Goal: Navigation & Orientation: Understand site structure

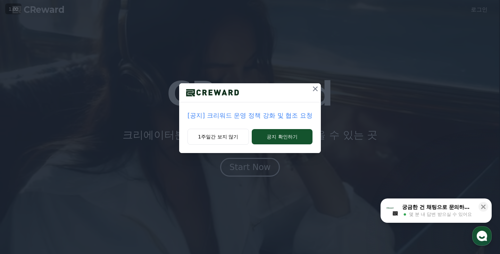
click at [314, 87] on icon at bounding box center [315, 89] width 8 height 8
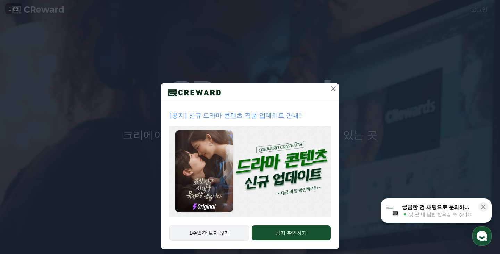
click at [210, 236] on button "1주일간 보지 않기" at bounding box center [210, 233] width 80 height 16
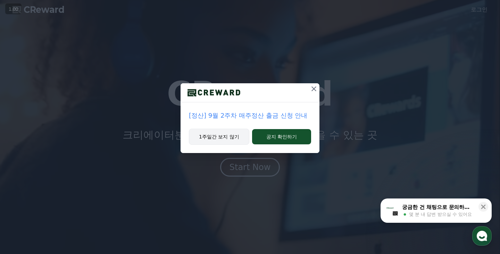
click at [221, 141] on button "1주일간 보지 않기" at bounding box center [219, 137] width 60 height 16
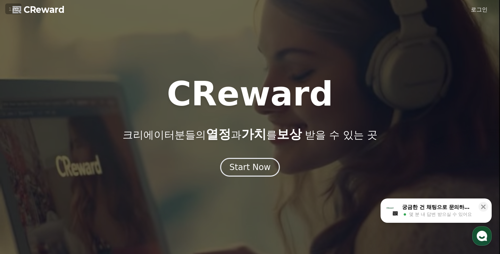
click at [480, 12] on link "로그인" at bounding box center [479, 10] width 17 height 8
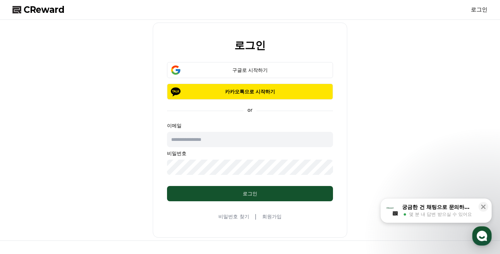
click at [254, 140] on input "text" at bounding box center [250, 139] width 166 height 15
type input "*"
click at [176, 139] on input "**********" at bounding box center [250, 139] width 166 height 15
click at [195, 138] on input "**********" at bounding box center [250, 139] width 166 height 15
click at [231, 139] on input "**********" at bounding box center [250, 139] width 166 height 15
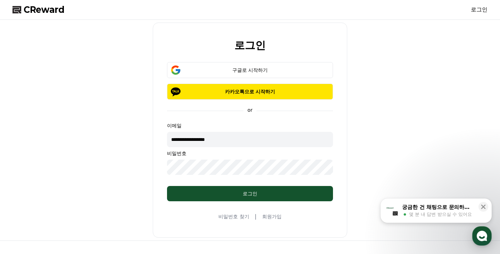
type input "**********"
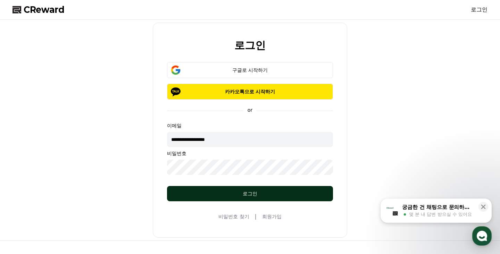
click at [244, 195] on div "로그인" at bounding box center [250, 193] width 138 height 7
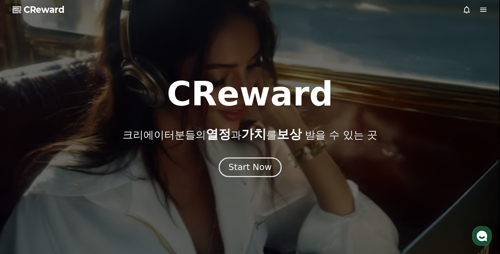
click at [268, 158] on button "Start Now" at bounding box center [249, 168] width 63 height 20
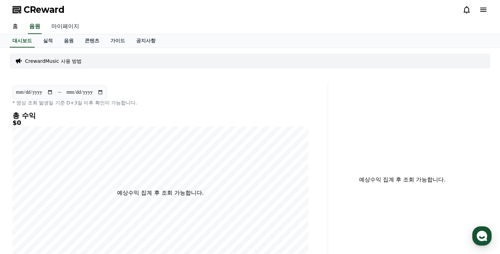
click at [69, 27] on link "마이페이지" at bounding box center [65, 26] width 39 height 15
select select "**********"
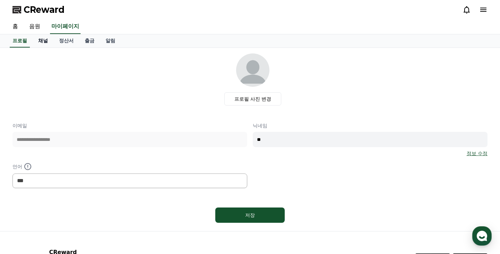
click at [40, 41] on link "채널" at bounding box center [43, 40] width 21 height 13
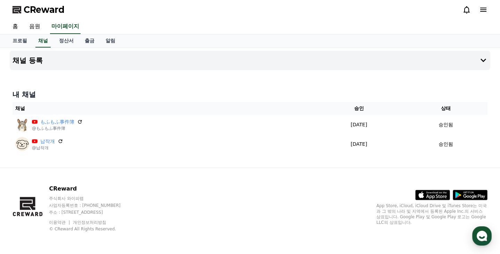
click at [41, 7] on span "CReward" at bounding box center [44, 9] width 41 height 11
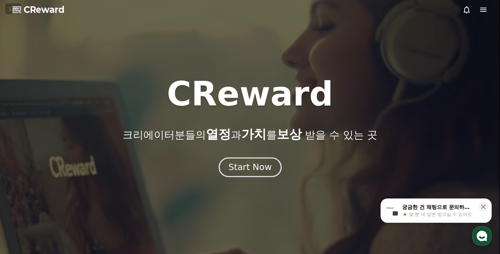
click at [232, 158] on button "Start Now" at bounding box center [249, 168] width 63 height 20
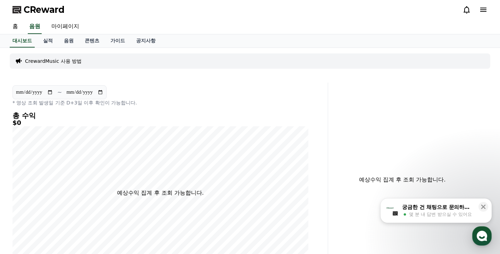
click at [54, 60] on p "CrewardMusic 사용 방법" at bounding box center [53, 61] width 57 height 7
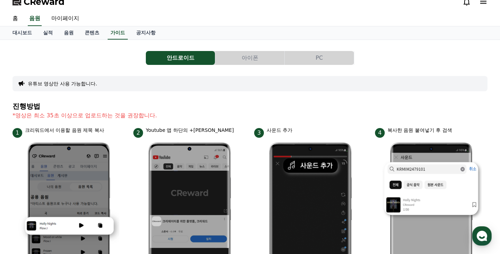
scroll to position [5, 0]
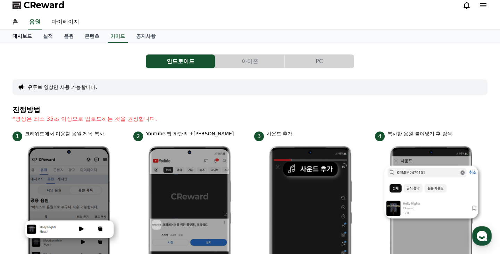
click at [25, 37] on link "대시보드" at bounding box center [22, 36] width 31 height 13
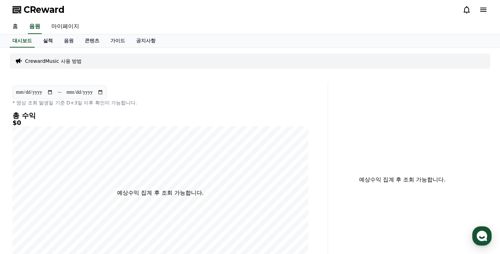
click at [42, 38] on link "실적" at bounding box center [48, 40] width 21 height 13
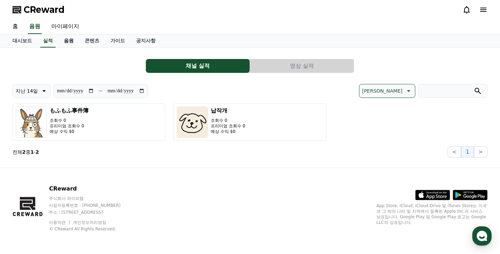
click at [63, 40] on link "음원" at bounding box center [68, 40] width 21 height 13
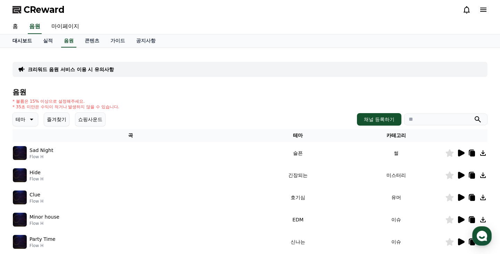
click at [26, 39] on link "대시보드" at bounding box center [22, 40] width 31 height 13
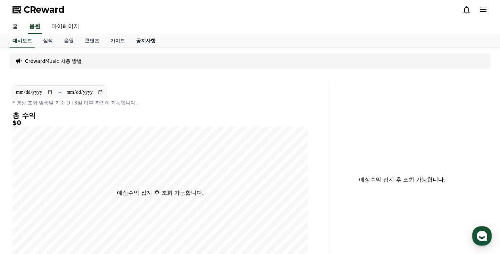
click at [138, 43] on link "공지사항" at bounding box center [146, 40] width 31 height 13
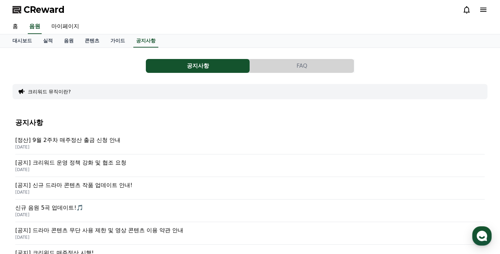
click at [58, 91] on button "크리워드 뮤직이란?" at bounding box center [49, 91] width 43 height 7
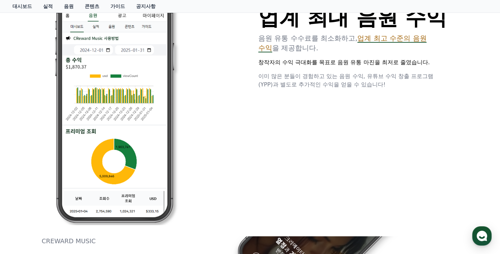
scroll to position [324, 0]
